Goal: Information Seeking & Learning: Understand process/instructions

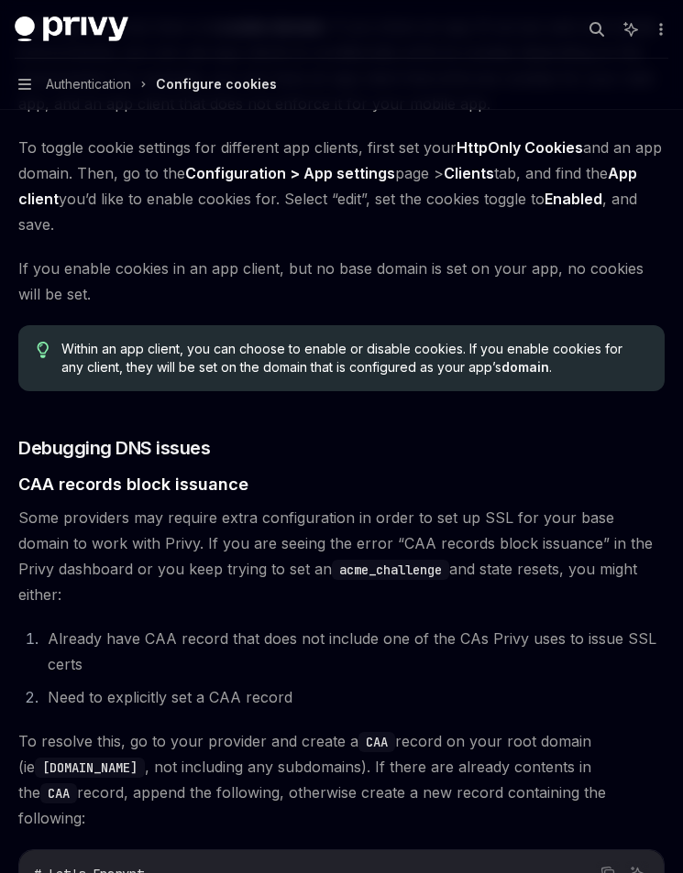
scroll to position [1856, 0]
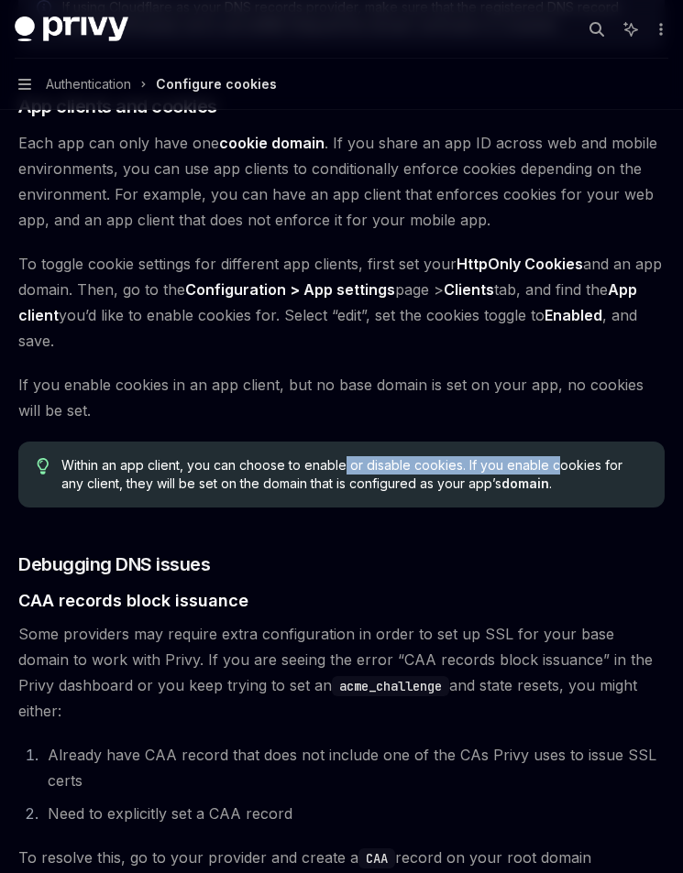
drag, startPoint x: 345, startPoint y: 438, endPoint x: 557, endPoint y: 439, distance: 211.6
click at [557, 456] on span "Within an app client, you can choose to enable or disable cookies. If you enabl…" at bounding box center [353, 474] width 585 height 37
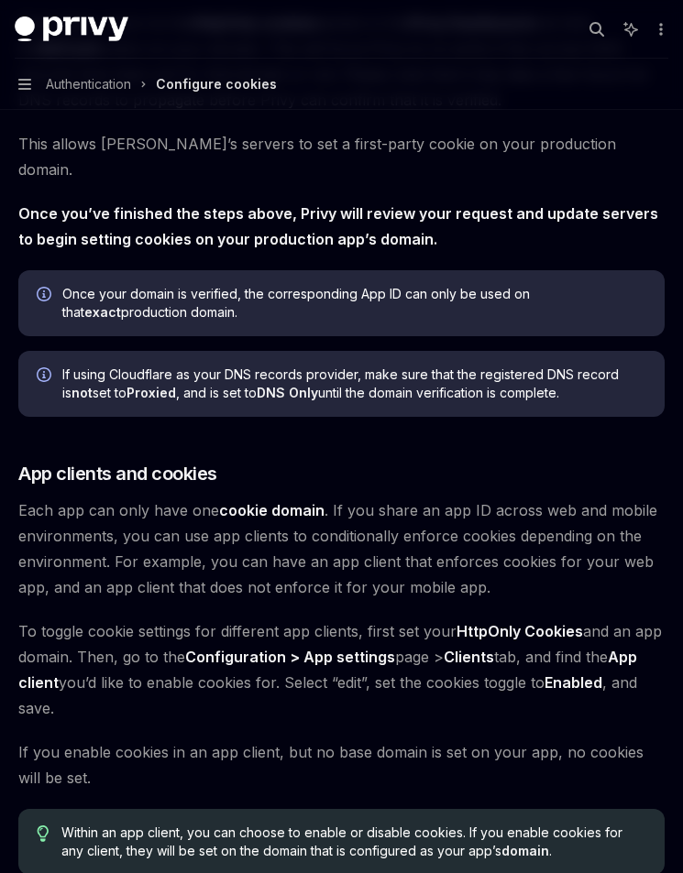
scroll to position [1515, 0]
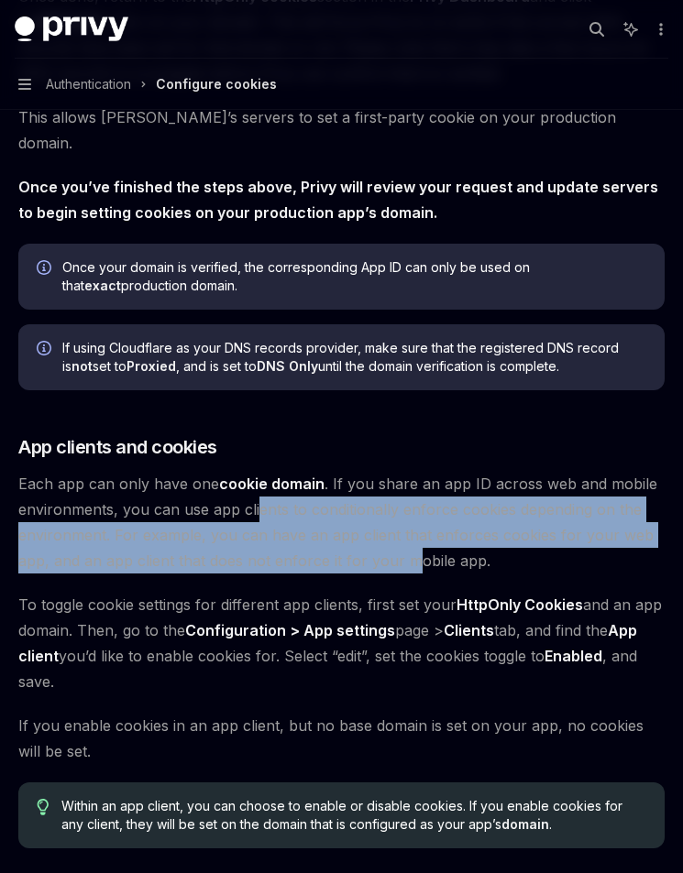
drag, startPoint x: 256, startPoint y: 487, endPoint x: 413, endPoint y: 545, distance: 168.1
click at [413, 545] on span "Each app can only have one cookie domain . If you share an app ID across web an…" at bounding box center [341, 522] width 646 height 103
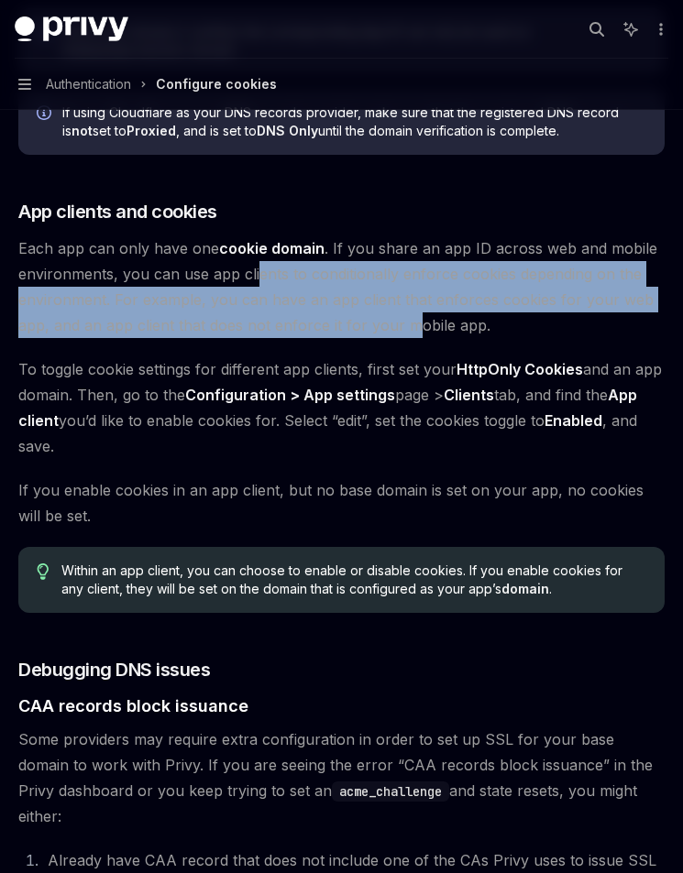
scroll to position [1831, 0]
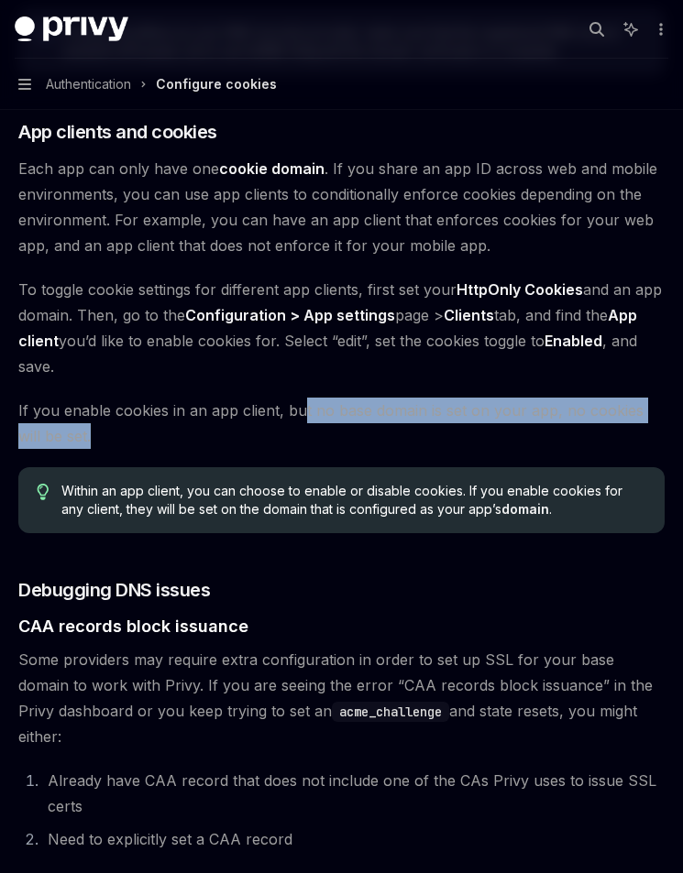
drag, startPoint x: 308, startPoint y: 393, endPoint x: 563, endPoint y: 409, distance: 256.1
click at [563, 409] on span "If you enable cookies in an app client, but no base domain is set on your app, …" at bounding box center [341, 423] width 646 height 51
click at [562, 398] on span "If you enable cookies in an app client, but no base domain is set on your app, …" at bounding box center [341, 423] width 646 height 51
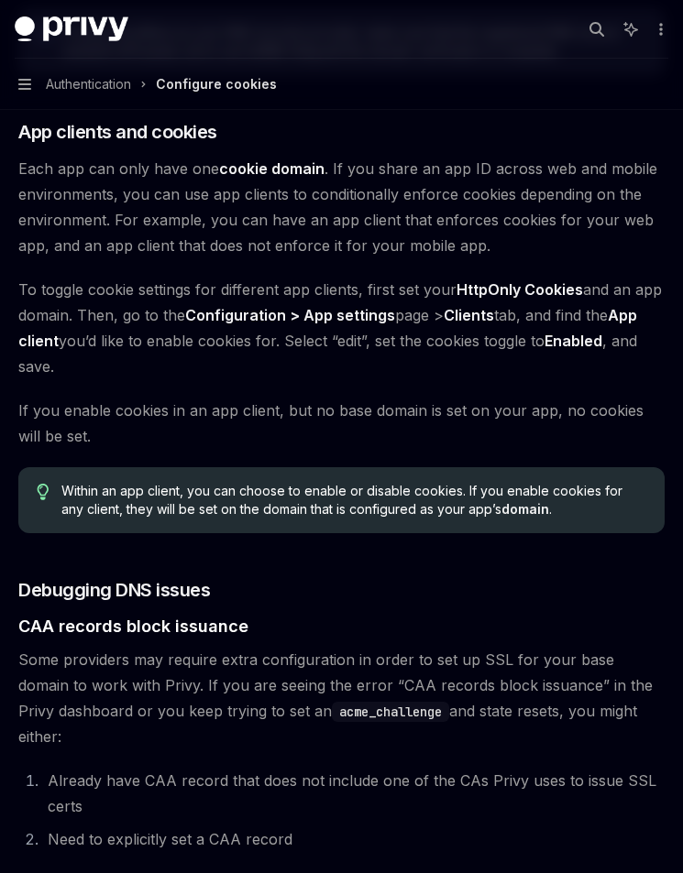
click at [552, 398] on span "If you enable cookies in an app client, but no base domain is set on your app, …" at bounding box center [341, 423] width 646 height 51
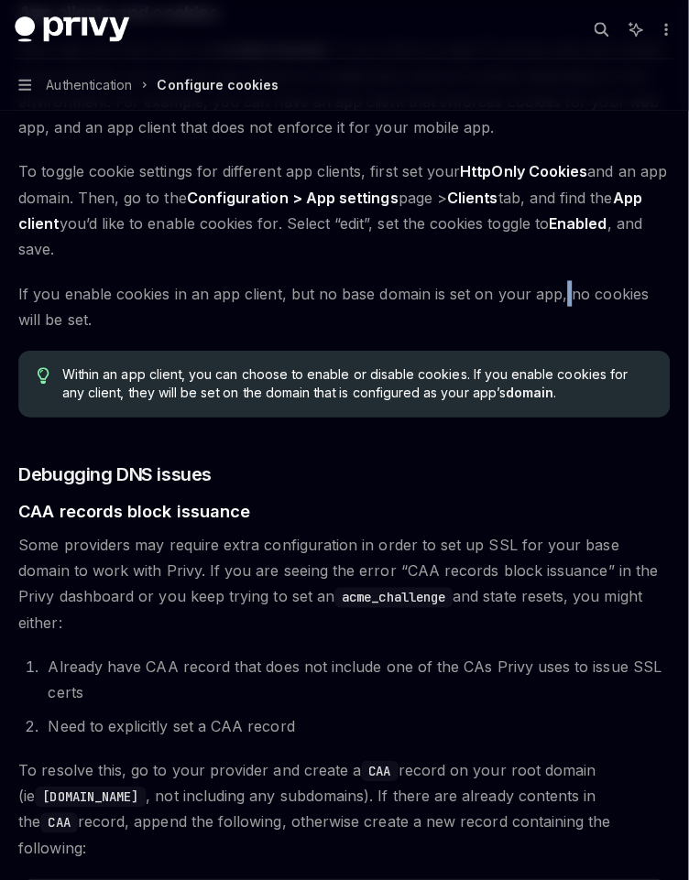
scroll to position [1910, 0]
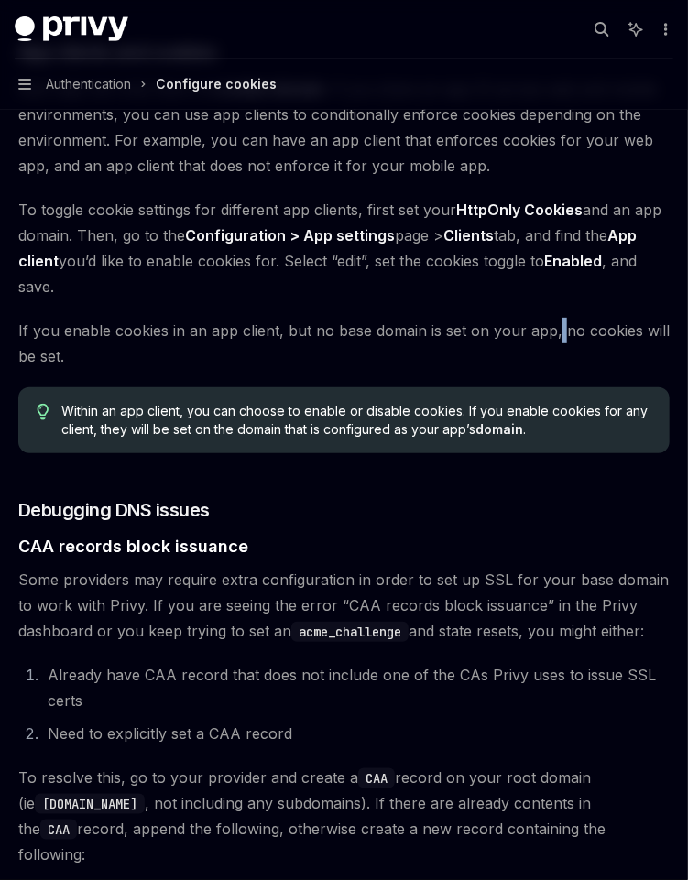
type textarea "*"
